Goal: Task Accomplishment & Management: Manage account settings

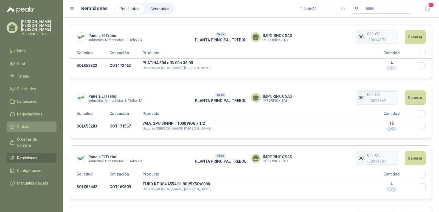
drag, startPoint x: 24, startPoint y: 122, endPoint x: 29, endPoint y: 116, distance: 8.3
click at [24, 124] on span "Cotizar" at bounding box center [23, 127] width 13 height 6
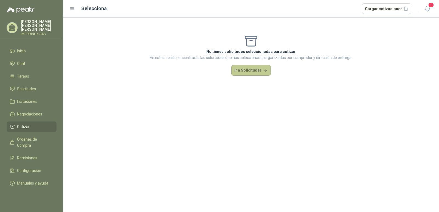
click at [253, 67] on button "Ir a Solicitudes" at bounding box center [250, 70] width 39 height 11
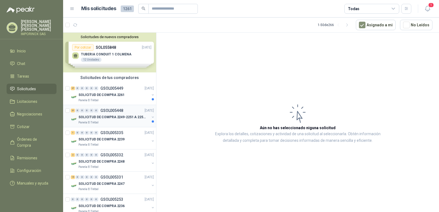
click at [102, 114] on div "SOLICITUD DE COMPRA 2249-2251 A 2256-2258 Y 2262" at bounding box center [113, 117] width 71 height 7
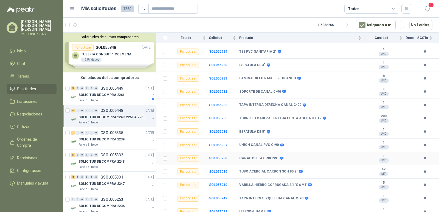
scroll to position [172, 0]
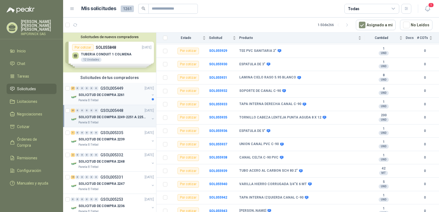
click at [117, 93] on p "SOLICITUD DE COMPRA 2261" at bounding box center [101, 94] width 46 height 5
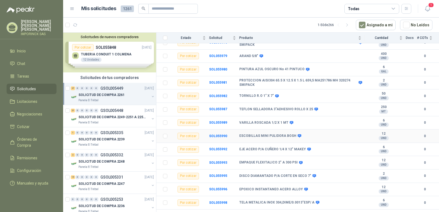
scroll to position [252, 0]
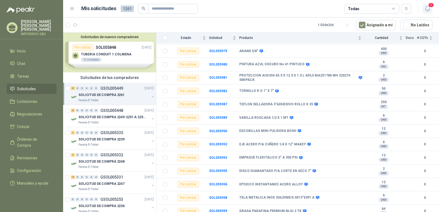
click at [429, 6] on span "1" at bounding box center [431, 4] width 6 height 5
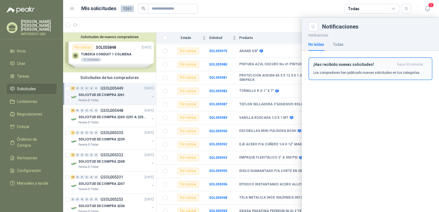
drag, startPoint x: 368, startPoint y: 66, endPoint x: 360, endPoint y: 73, distance: 11.1
click at [368, 66] on h3 "¡Has recibido nuevas solicitudes!" at bounding box center [354, 64] width 82 height 5
